Goal: Contribute content

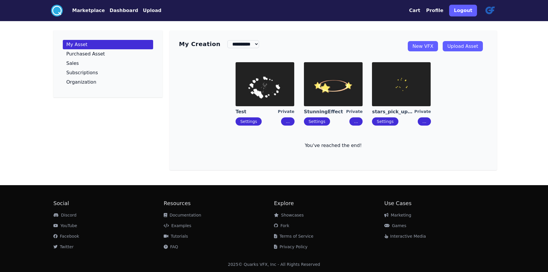
click at [438, 51] on link "New VFX" at bounding box center [423, 46] width 30 height 10
click at [271, 97] on img at bounding box center [265, 84] width 59 height 44
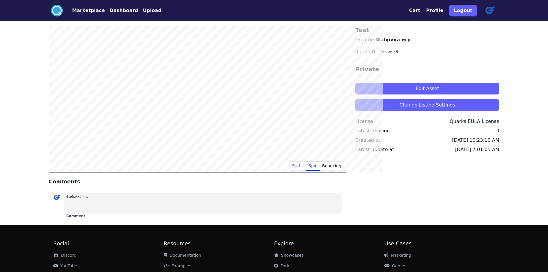
click at [319, 166] on button "Spin" at bounding box center [313, 165] width 14 height 9
click at [317, 169] on button "Spin" at bounding box center [313, 165] width 14 height 9
click at [320, 168] on button "Spin" at bounding box center [313, 165] width 14 height 9
click at [398, 94] on button "Edit Asset" at bounding box center [427, 89] width 144 height 12
